Goal: Task Accomplishment & Management: Manage account settings

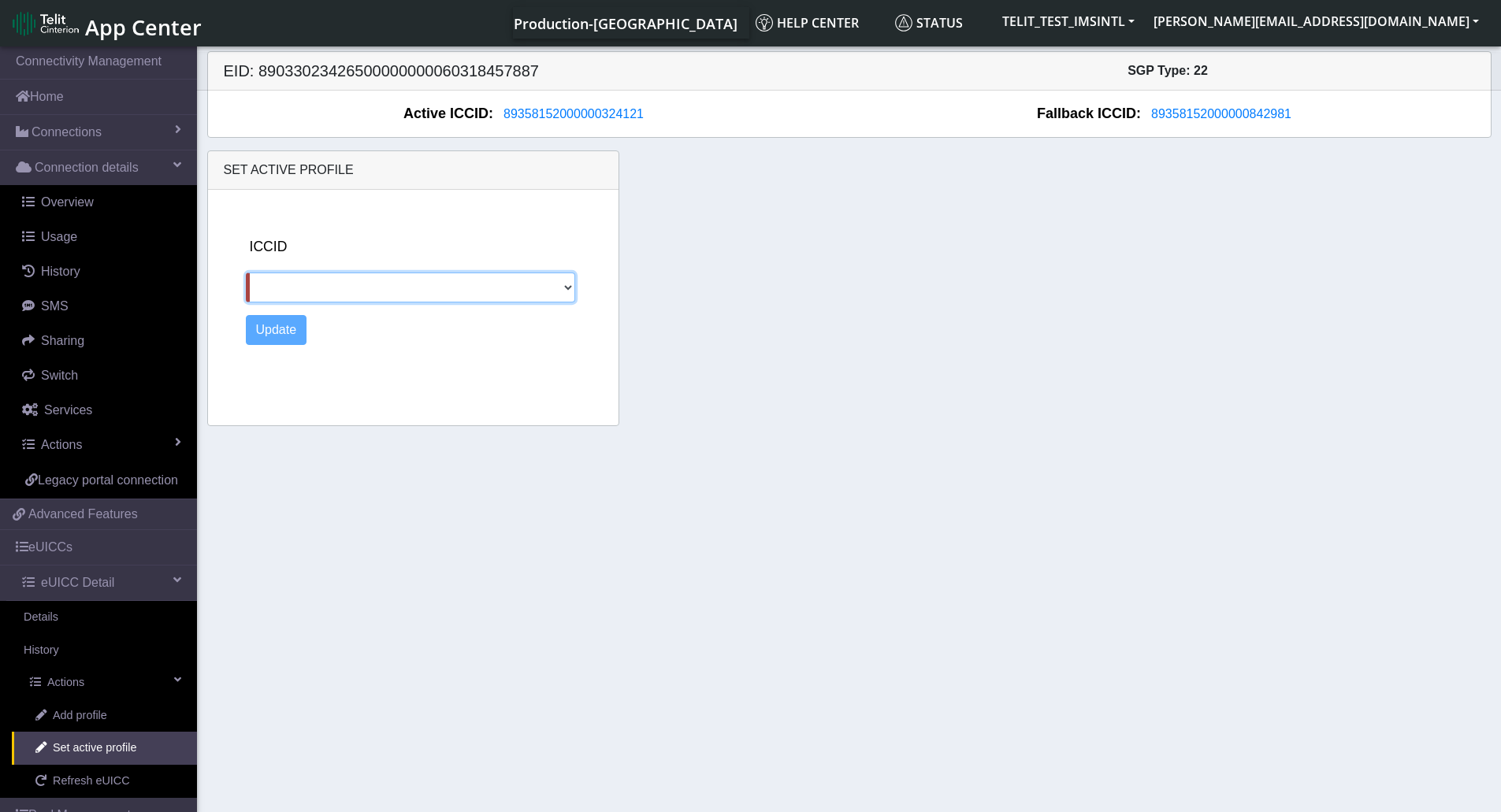
click at [567, 291] on select "[TECHNICAL_ID] 89011703324536928620 89358152000000842981" at bounding box center [411, 287] width 330 height 30
select select "89358152000000842981"
click at [246, 273] on select "[TECHNICAL_ID] 89011703324536928620 89358152000000842981" at bounding box center [411, 287] width 330 height 30
click at [272, 335] on button "Update" at bounding box center [276, 330] width 61 height 30
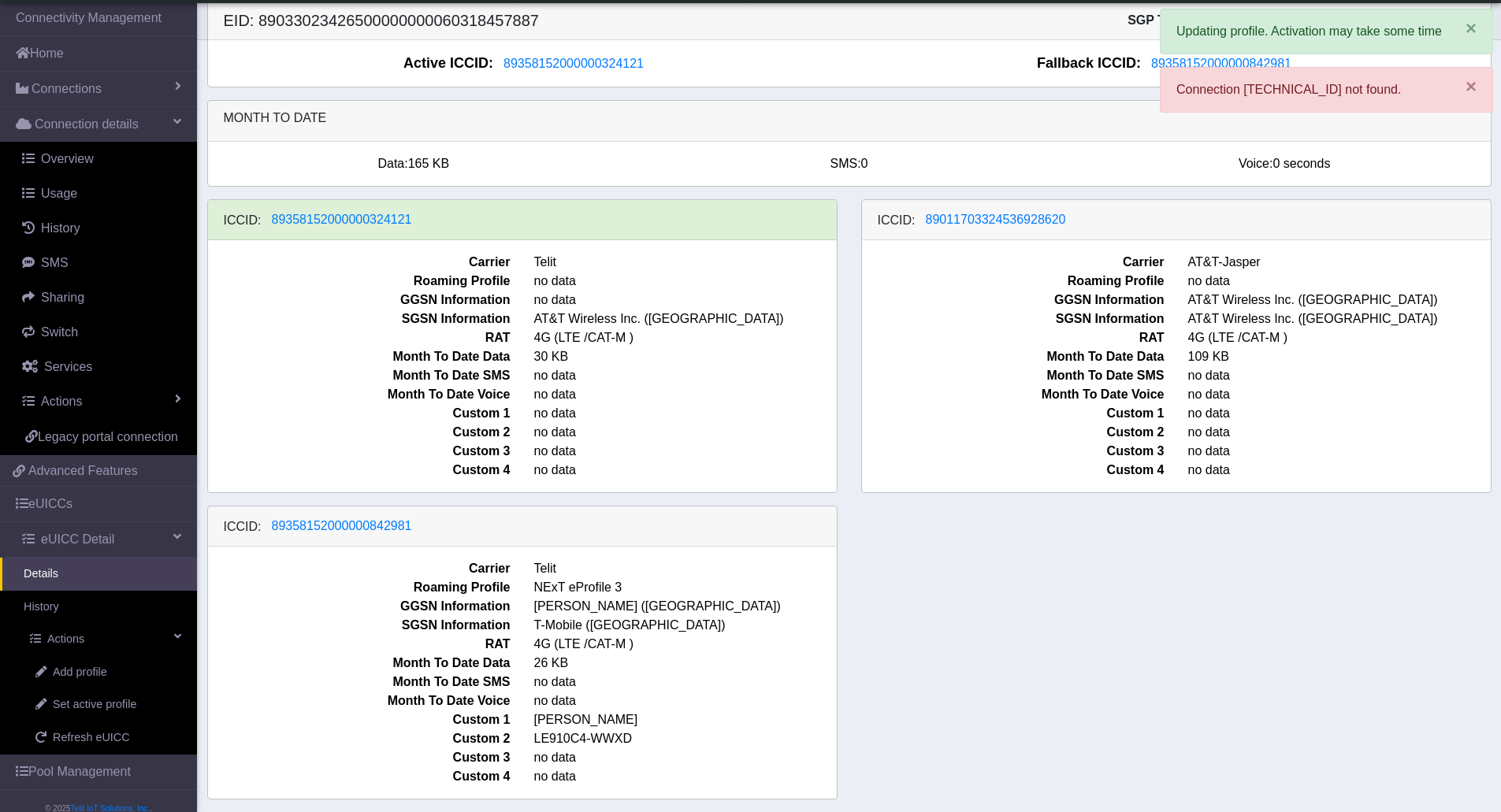
scroll to position [9, 0]
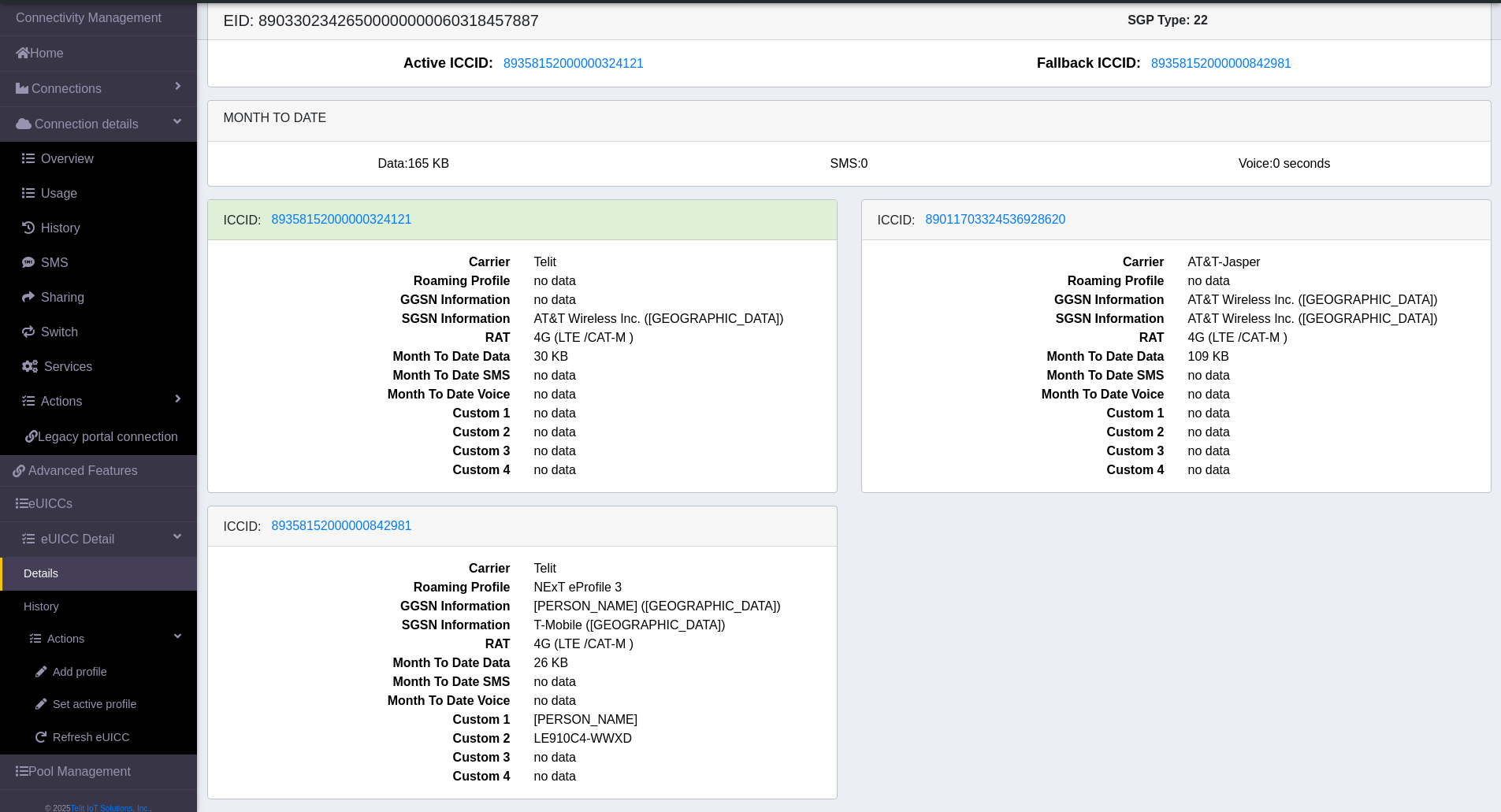
drag, startPoint x: 433, startPoint y: 221, endPoint x: 456, endPoint y: 219, distance: 23.1
click at [456, 219] on div "ICCID: [TECHNICAL_ID]" at bounding box center [522, 220] width 629 height 40
drag, startPoint x: 661, startPoint y: 63, endPoint x: 399, endPoint y: 234, distance: 312.9
click at [399, 234] on div "EID: 89033023426500000000060318457887 SGP Type: 22 Active ICCID: 89358152000000…" at bounding box center [848, 406] width 1284 height 811
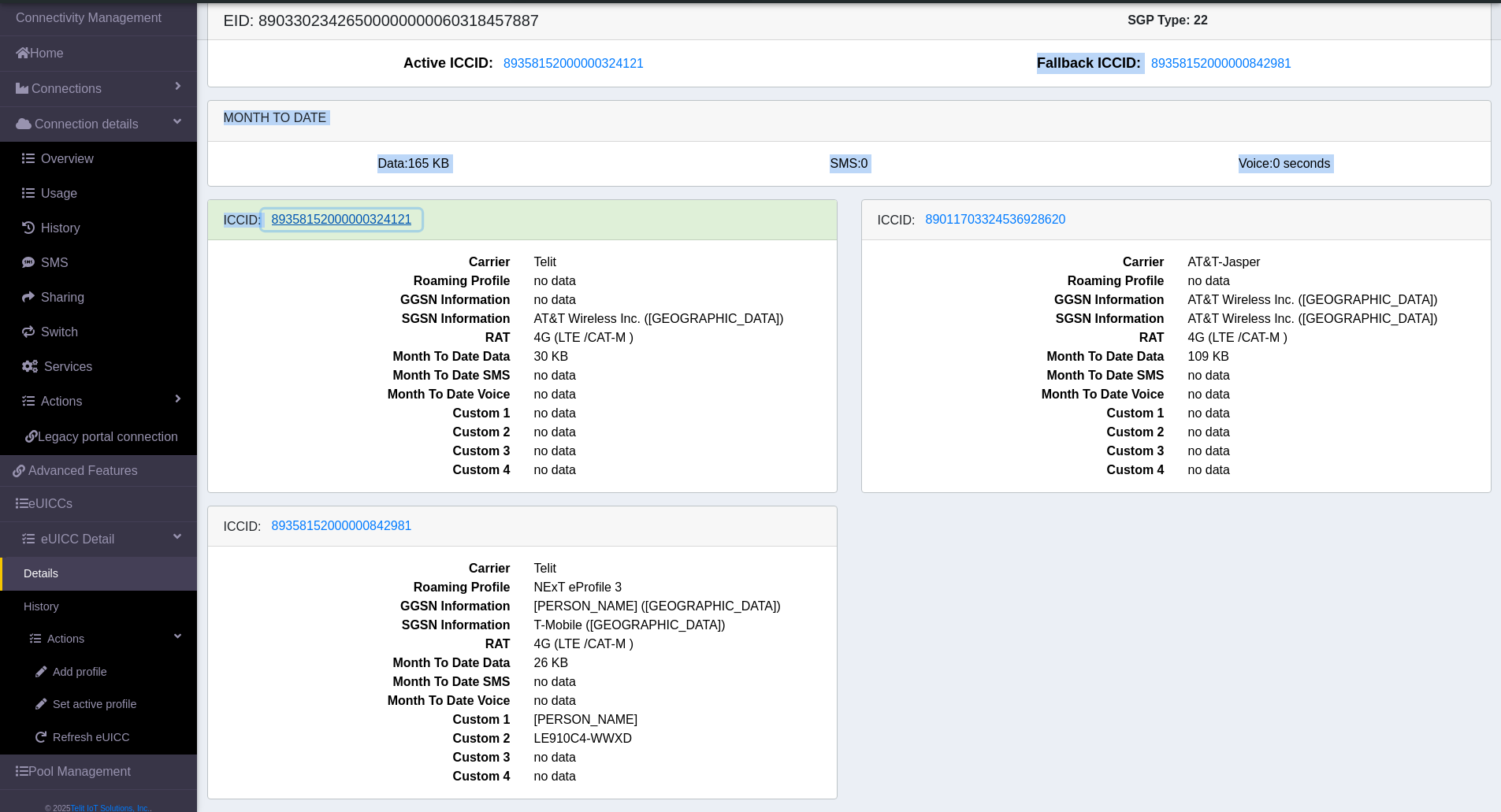
click at [375, 219] on span "89358152000000324121" at bounding box center [341, 219] width 140 height 13
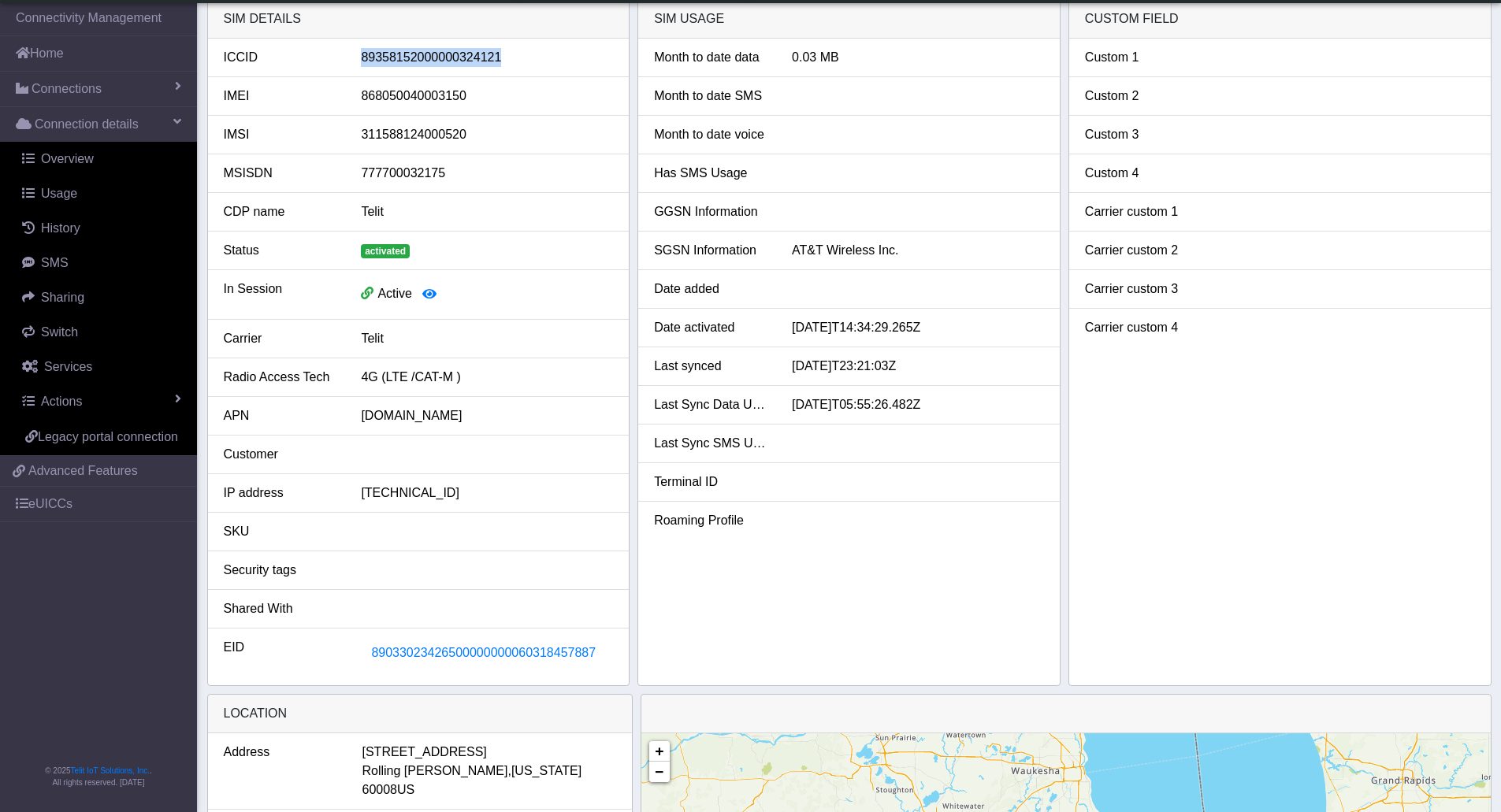
drag, startPoint x: 505, startPoint y: 55, endPoint x: 350, endPoint y: 63, distance: 155.2
click at [350, 63] on div "89358152000000324121" at bounding box center [486, 57] width 275 height 19
copy div "89358152000000324121"
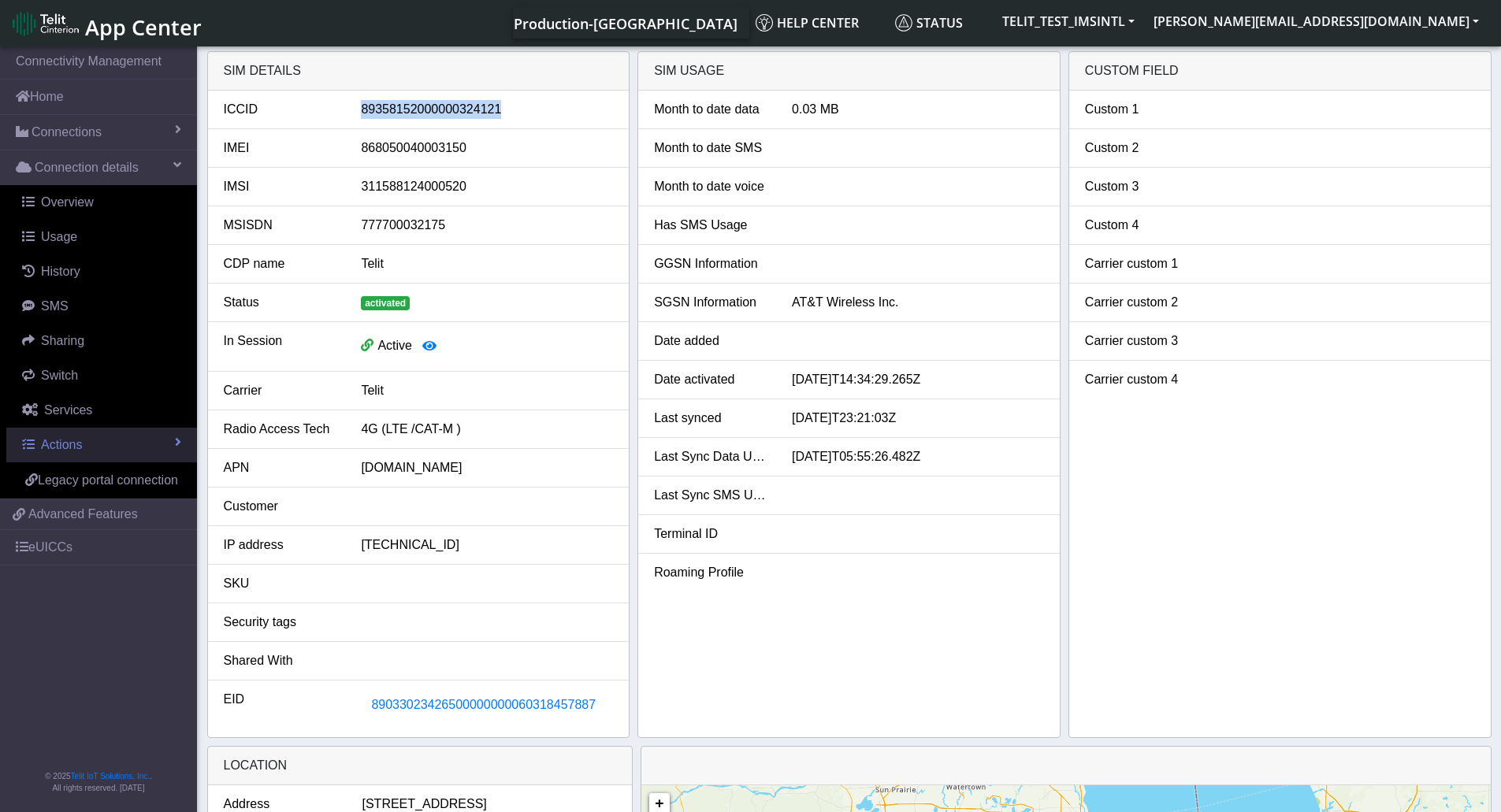
click at [152, 438] on link "Actions" at bounding box center [102, 445] width 191 height 34
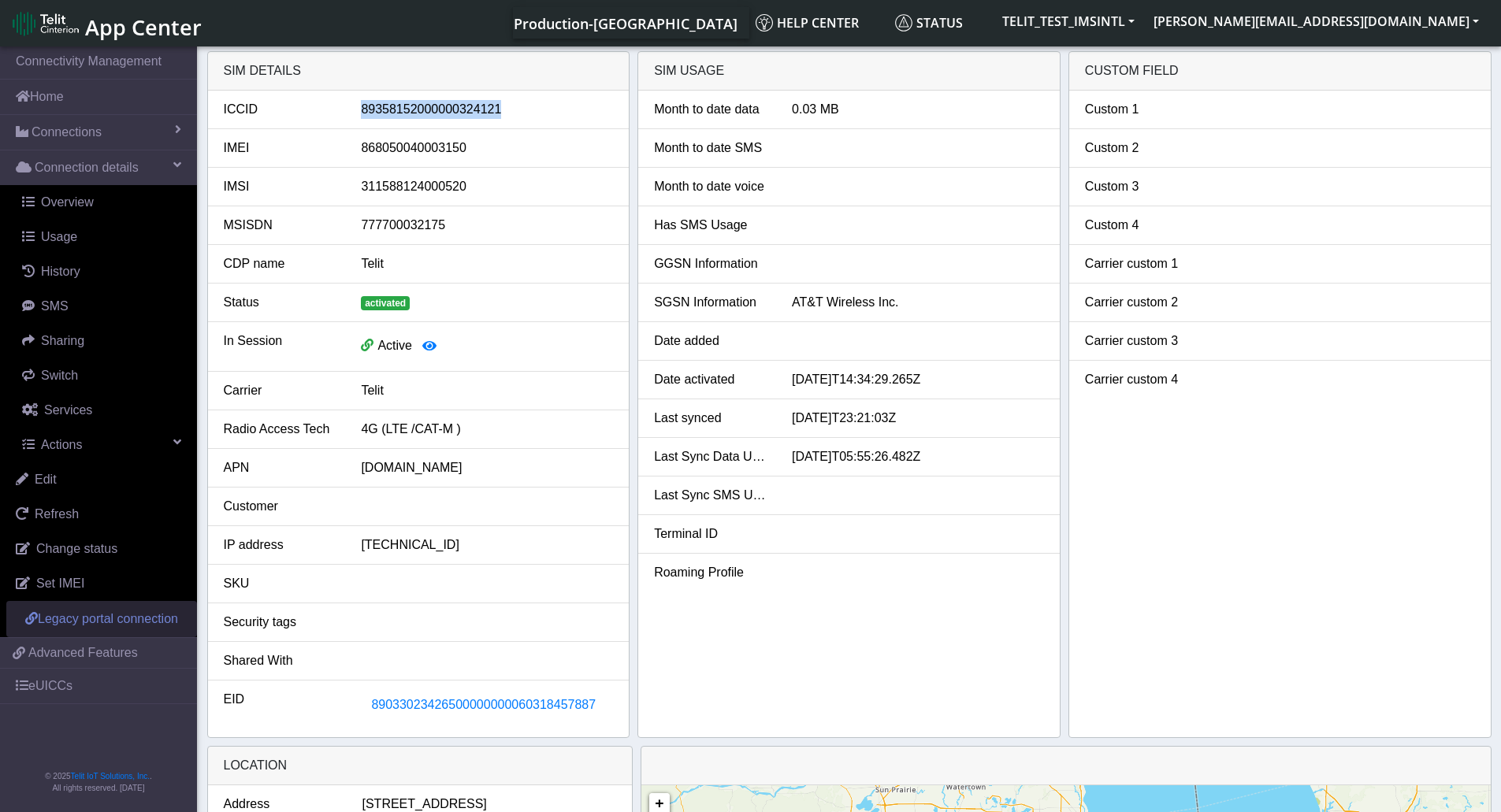
click at [138, 614] on span "Legacy portal connection" at bounding box center [108, 619] width 140 height 13
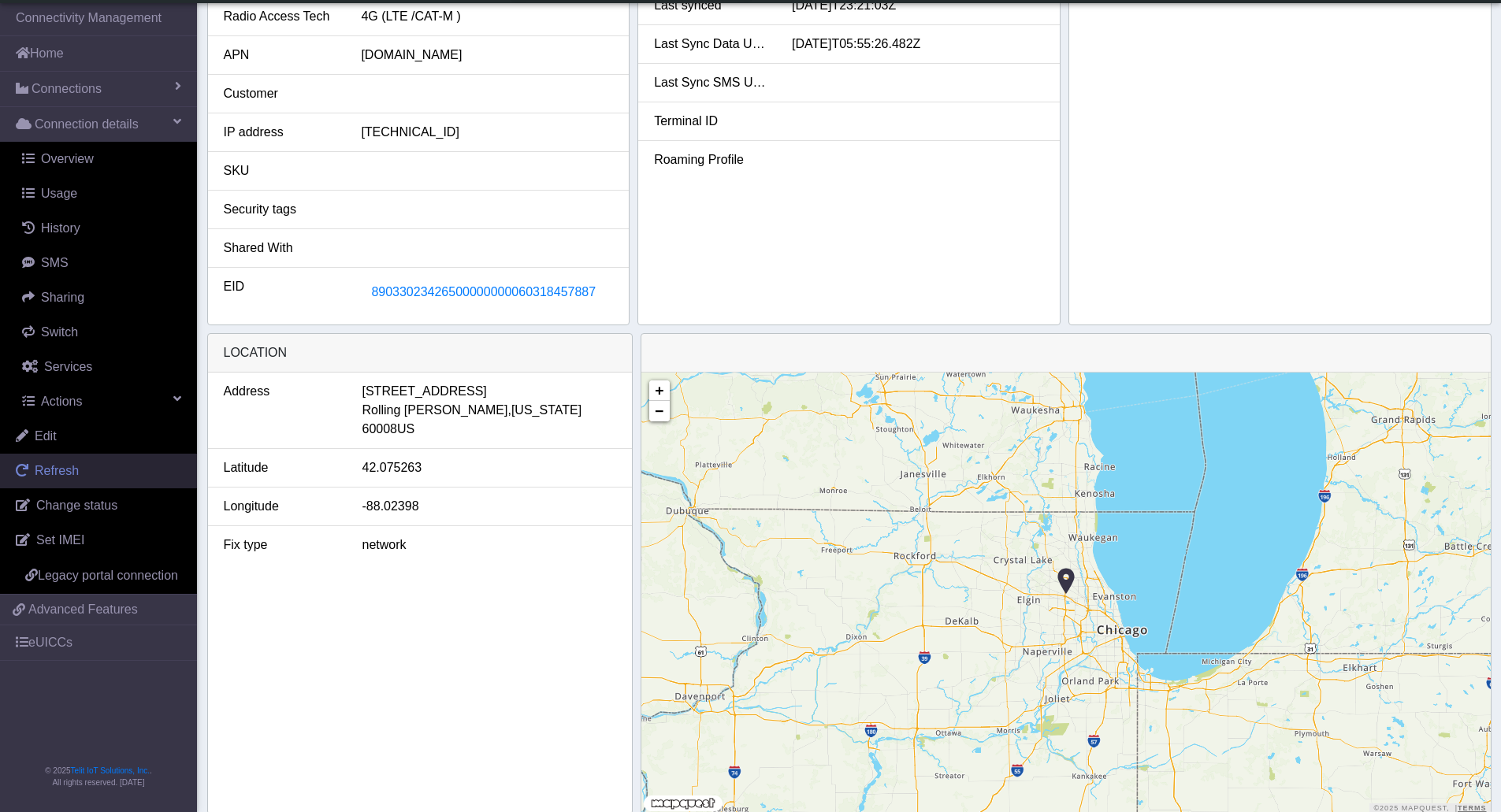
scroll to position [402, 0]
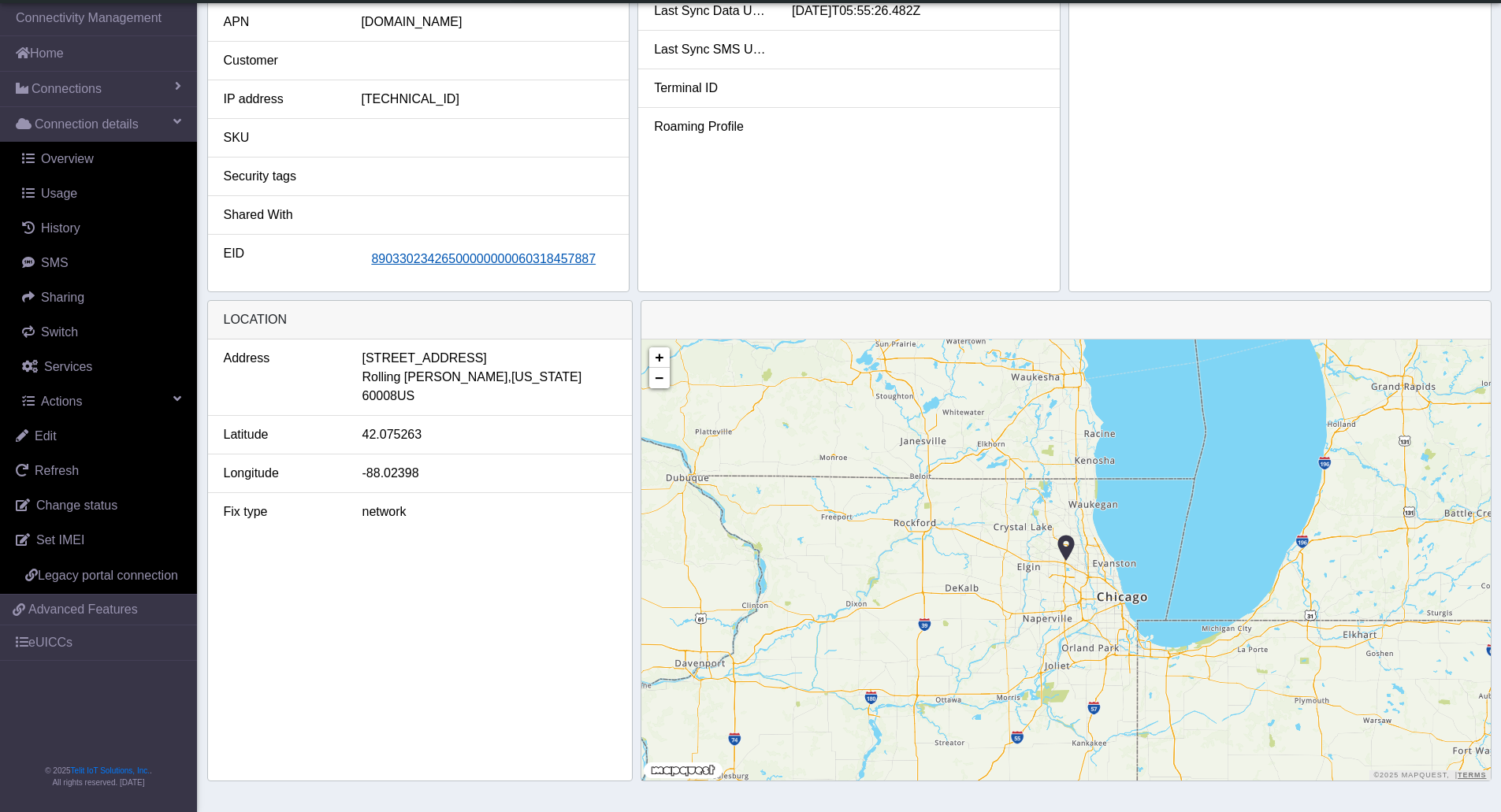
click at [456, 257] on span "89033023426500000000060318457887" at bounding box center [483, 258] width 225 height 13
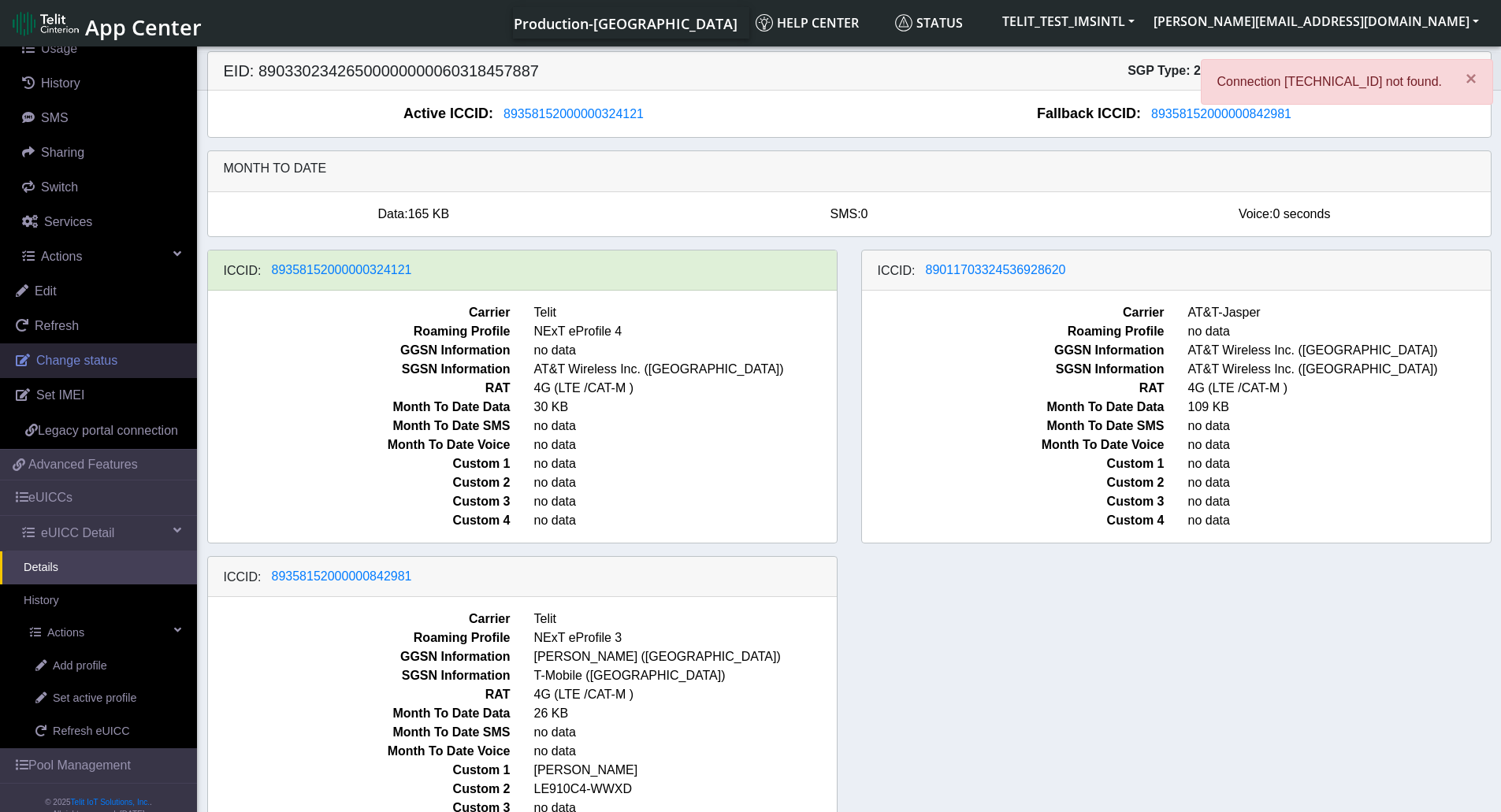
scroll to position [211, 0]
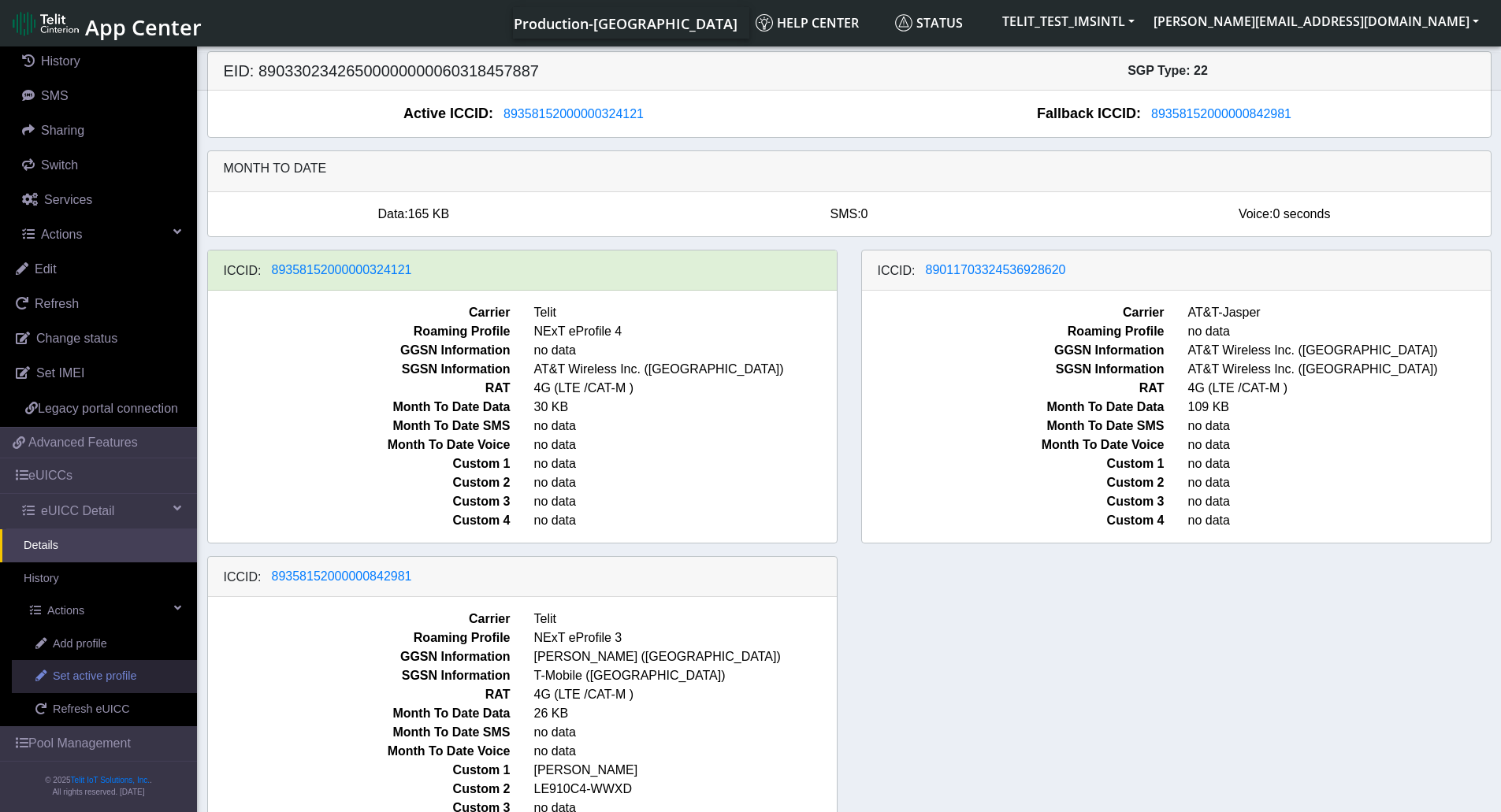
click at [104, 685] on span "Set active profile" at bounding box center [94, 677] width 84 height 17
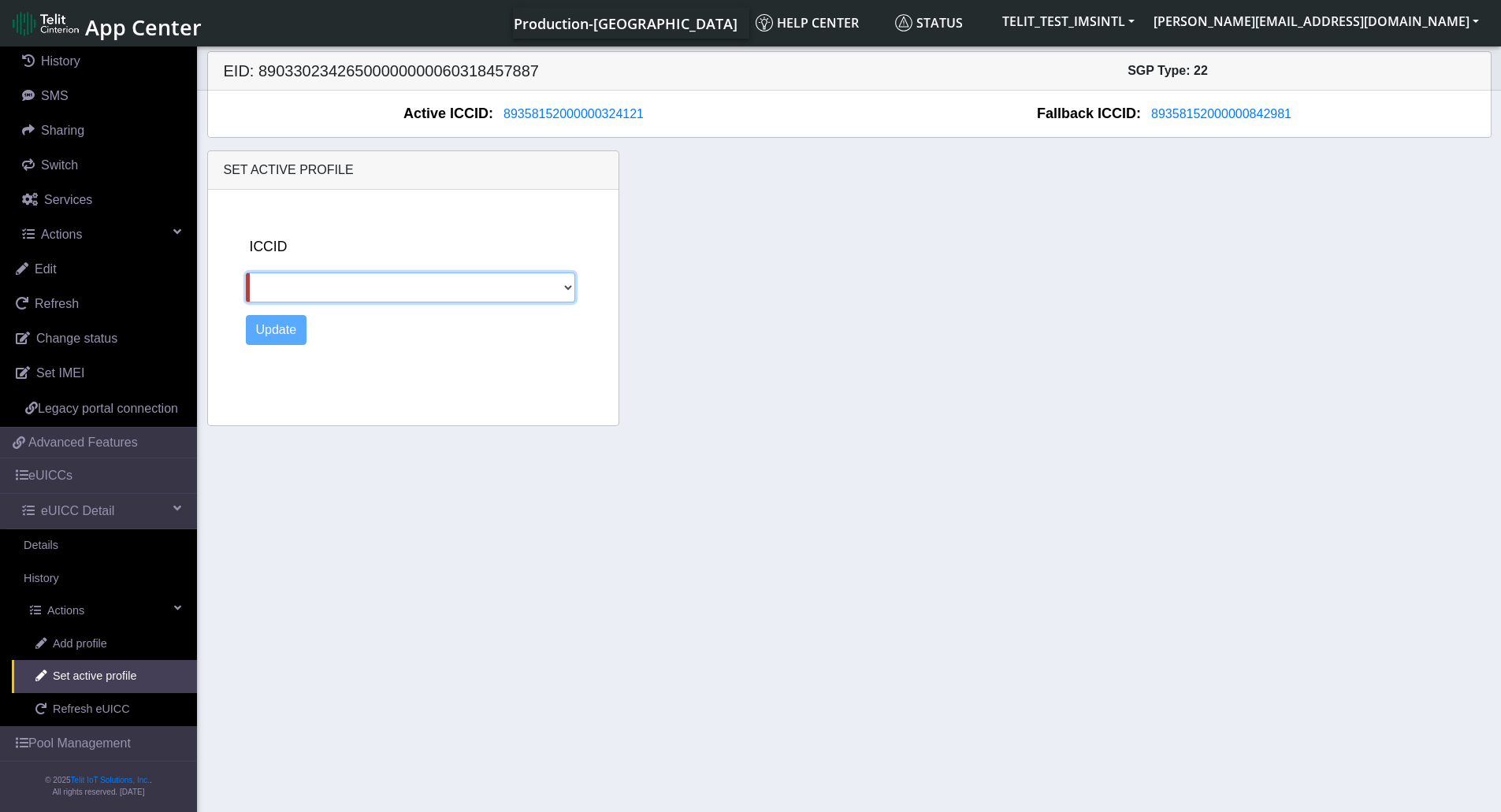
click at [388, 286] on select "89462008025000000088 89011703324536928620 89358152000000842981" at bounding box center [411, 287] width 330 height 30
select select "89358152000000842981"
click at [246, 273] on select "89462008025000000088 89011703324536928620 89358152000000842981" at bounding box center [411, 287] width 330 height 30
click at [280, 324] on button "Update" at bounding box center [276, 330] width 61 height 30
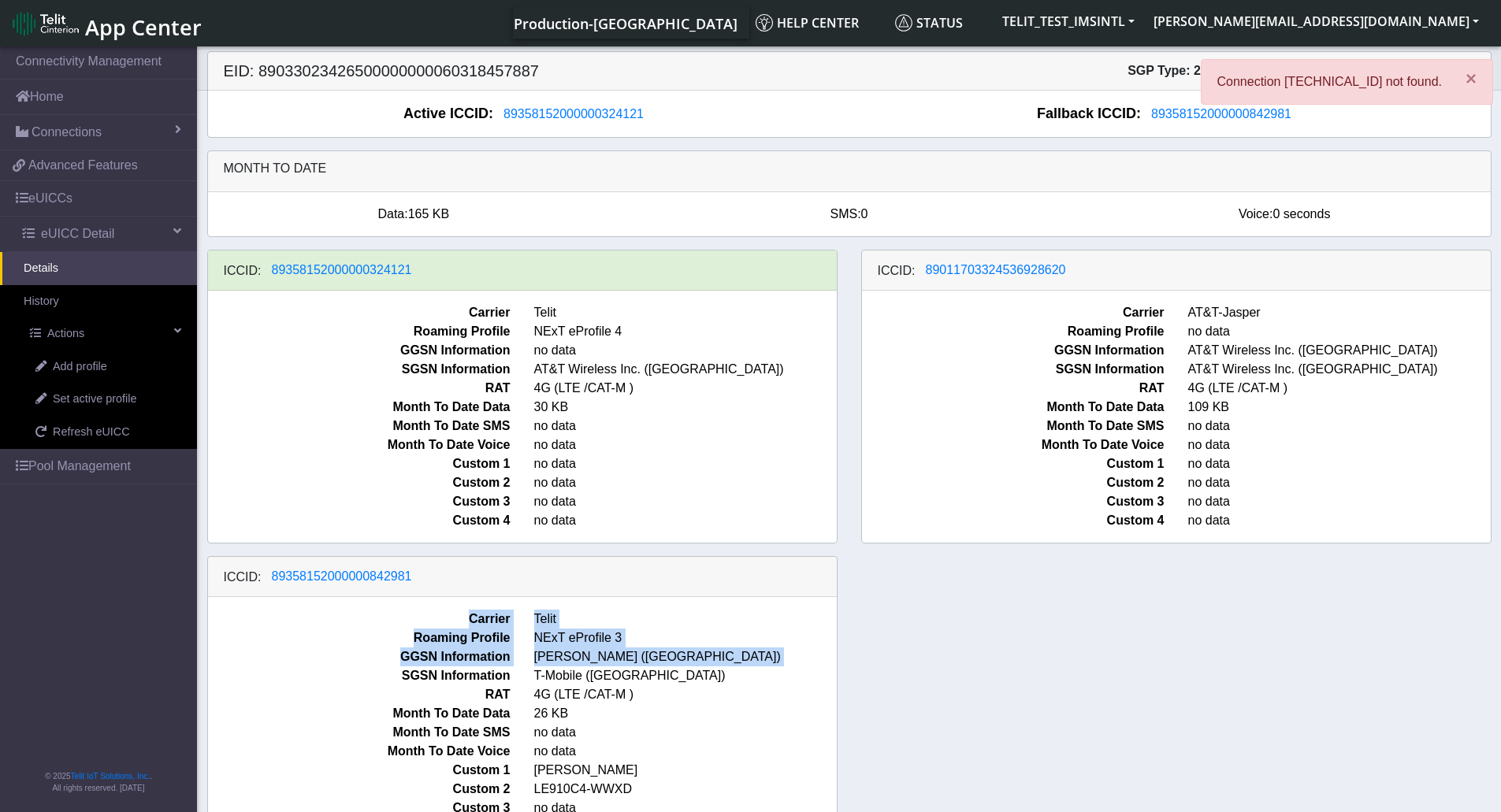
drag, startPoint x: 450, startPoint y: 577, endPoint x: 324, endPoint y: 670, distance: 156.6
click at [324, 670] on div "ICCID: [TECHNICAL_ID] Carrier Telit Roaming Profile NExT eProfile 3 GGSN Inform…" at bounding box center [521, 703] width 630 height 294
click at [745, 673] on span "T-Mobile ([GEOGRAPHIC_DATA])" at bounding box center [685, 676] width 326 height 19
